Goal: Transaction & Acquisition: Book appointment/travel/reservation

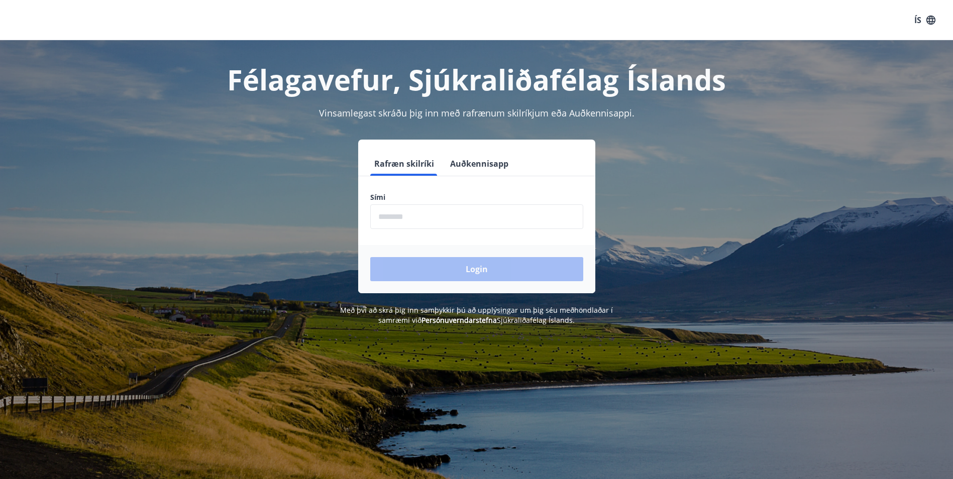
click at [425, 218] on input "phone" at bounding box center [476, 216] width 213 height 25
type input "********"
click at [449, 269] on button "Login" at bounding box center [476, 269] width 213 height 24
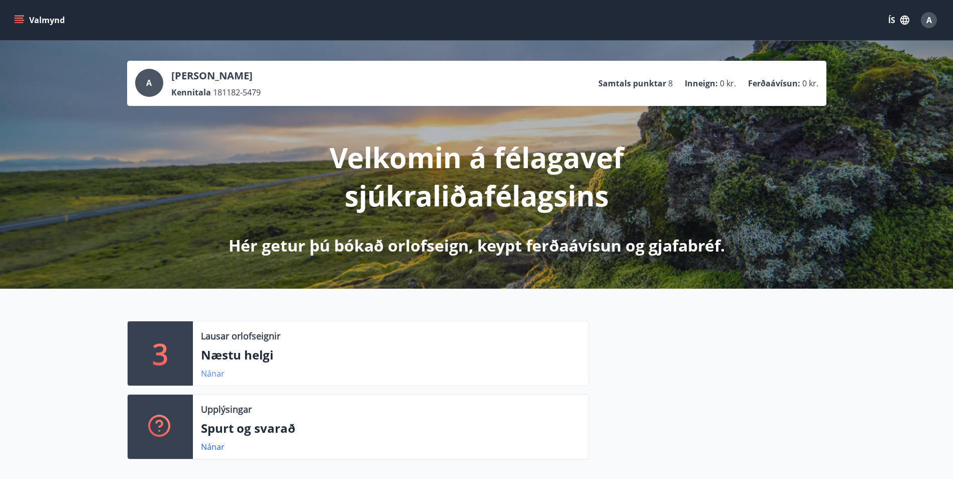
click at [211, 373] on link "Nánar" at bounding box center [213, 373] width 24 height 11
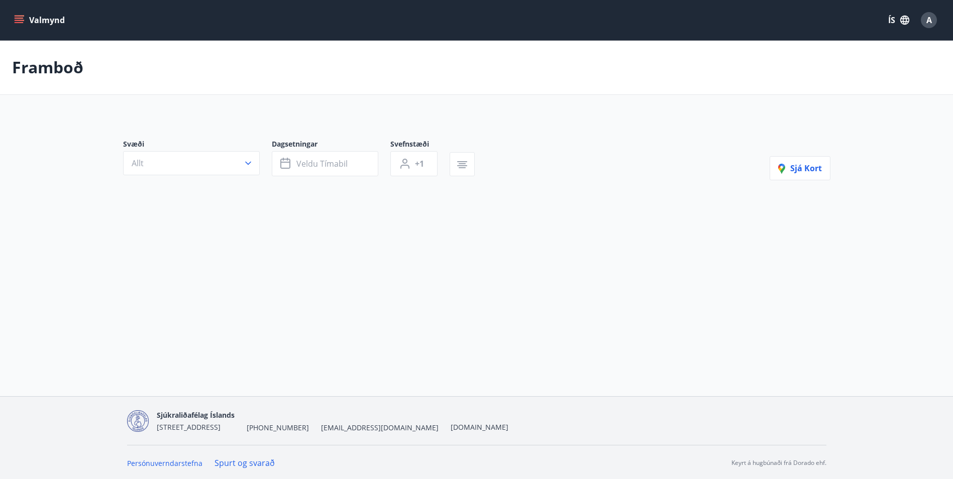
type input "*"
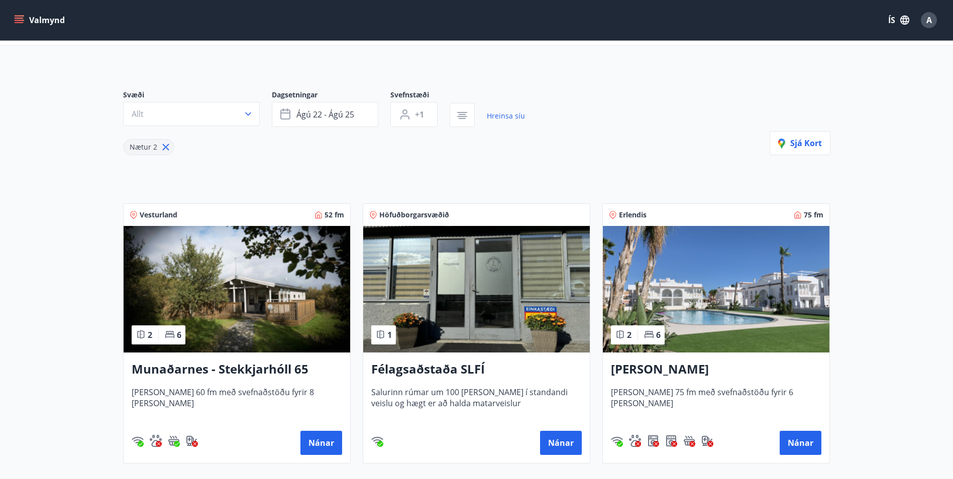
scroll to position [100, 0]
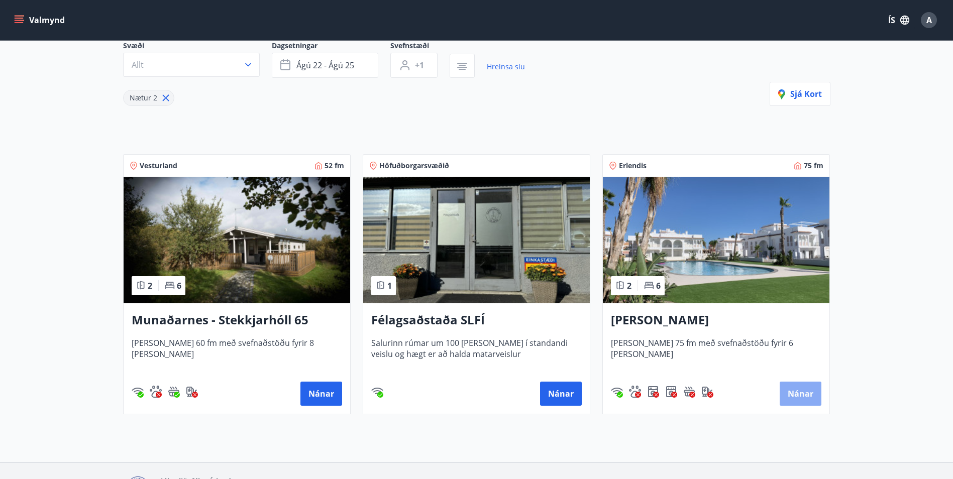
click at [794, 388] on button "Nánar" at bounding box center [800, 394] width 42 height 24
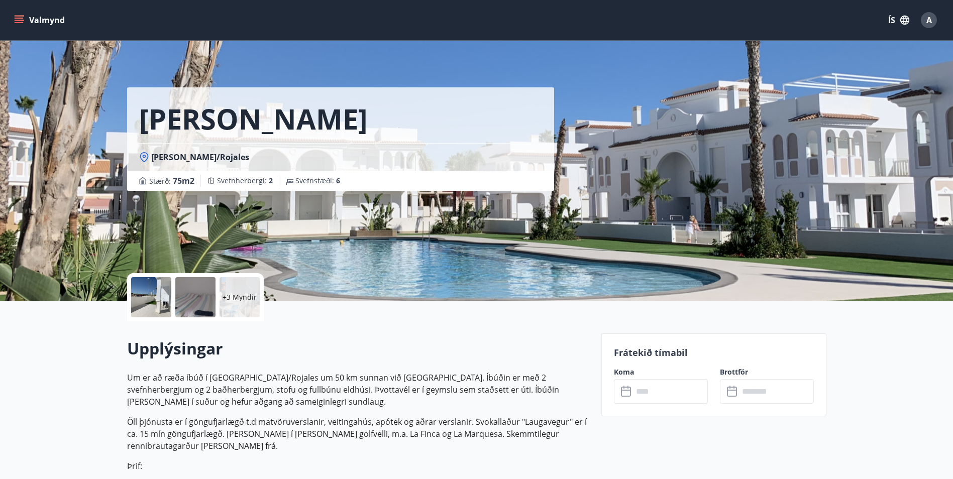
click at [198, 300] on div at bounding box center [195, 297] width 40 height 40
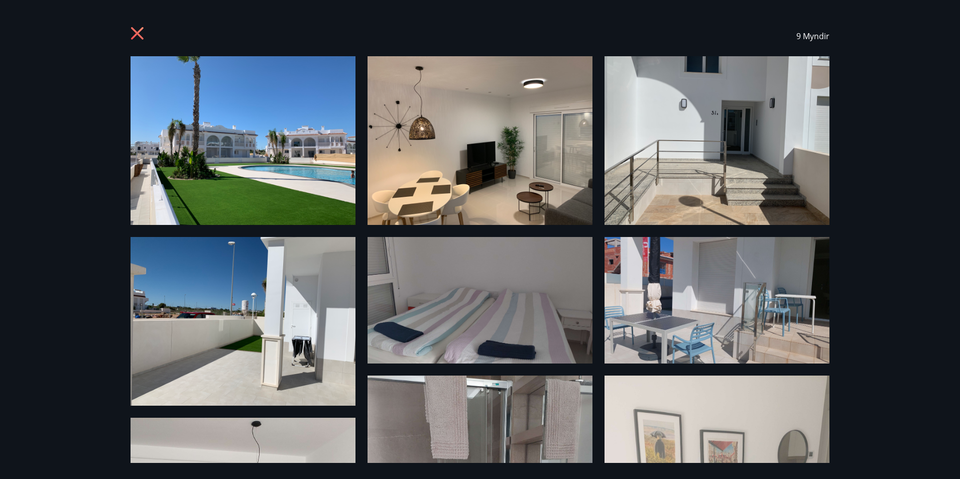
click at [138, 33] on icon at bounding box center [137, 33] width 3 height 3
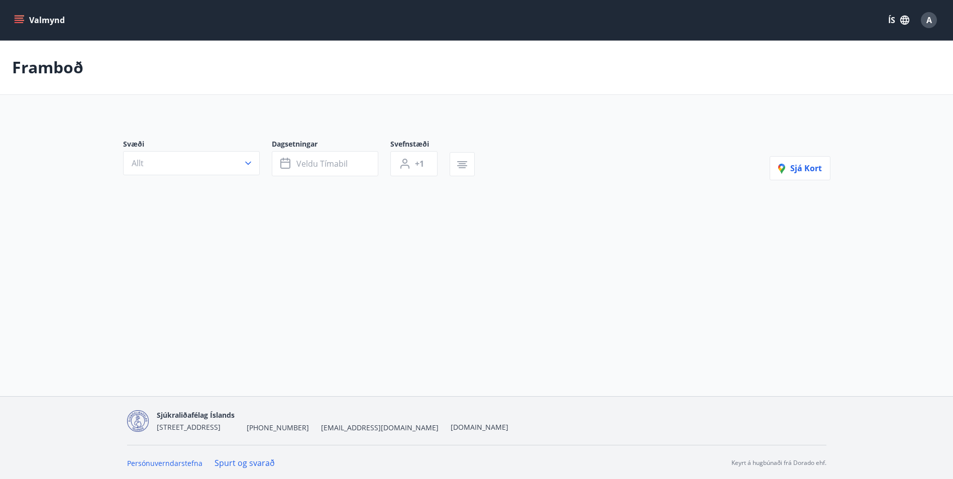
type input "*"
